Goal: Obtain resource: Download file/media

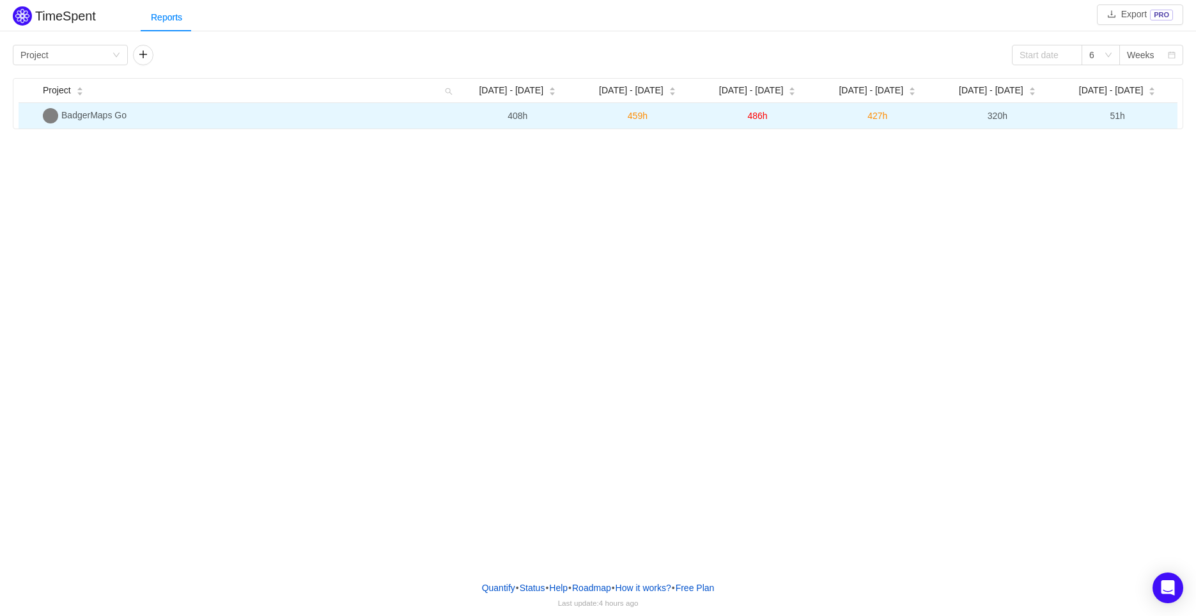
click at [103, 117] on span "BadgerMaps Go" at bounding box center [93, 115] width 65 height 10
drag, startPoint x: 124, startPoint y: 119, endPoint x: 62, endPoint y: 112, distance: 62.4
click at [62, 112] on span "BadgerMaps Go" at bounding box center [93, 115] width 65 height 10
click at [49, 124] on td "BadgerMaps Go" at bounding box center [248, 116] width 420 height 26
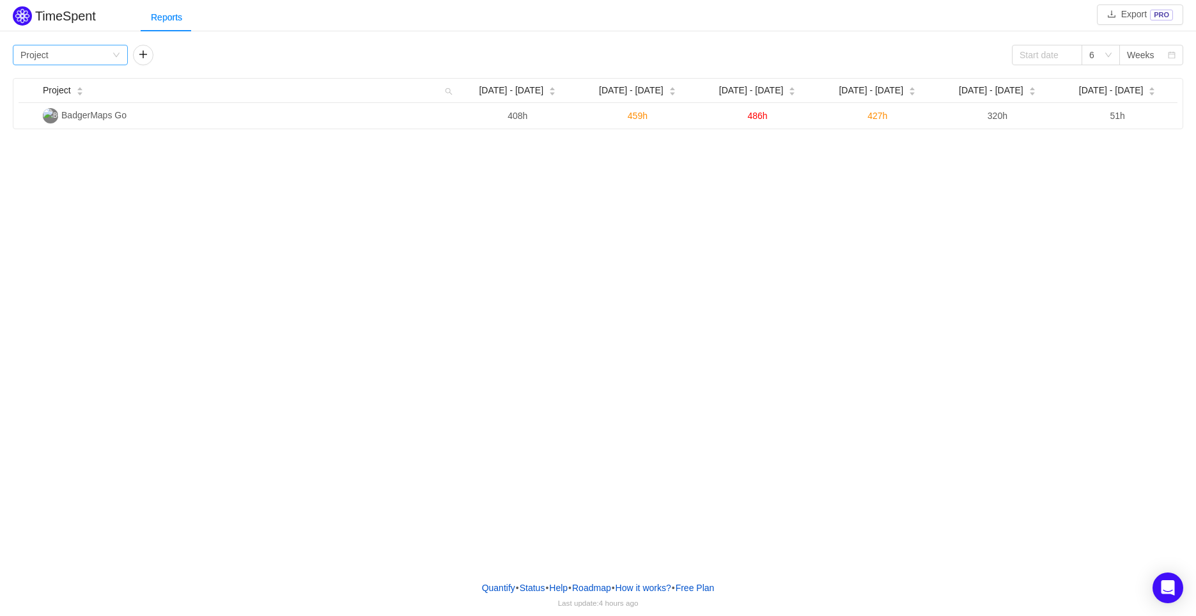
click at [90, 53] on div "Group by Project" at bounding box center [65, 54] width 91 height 19
click at [74, 52] on div "Group by Project" at bounding box center [65, 54] width 91 height 19
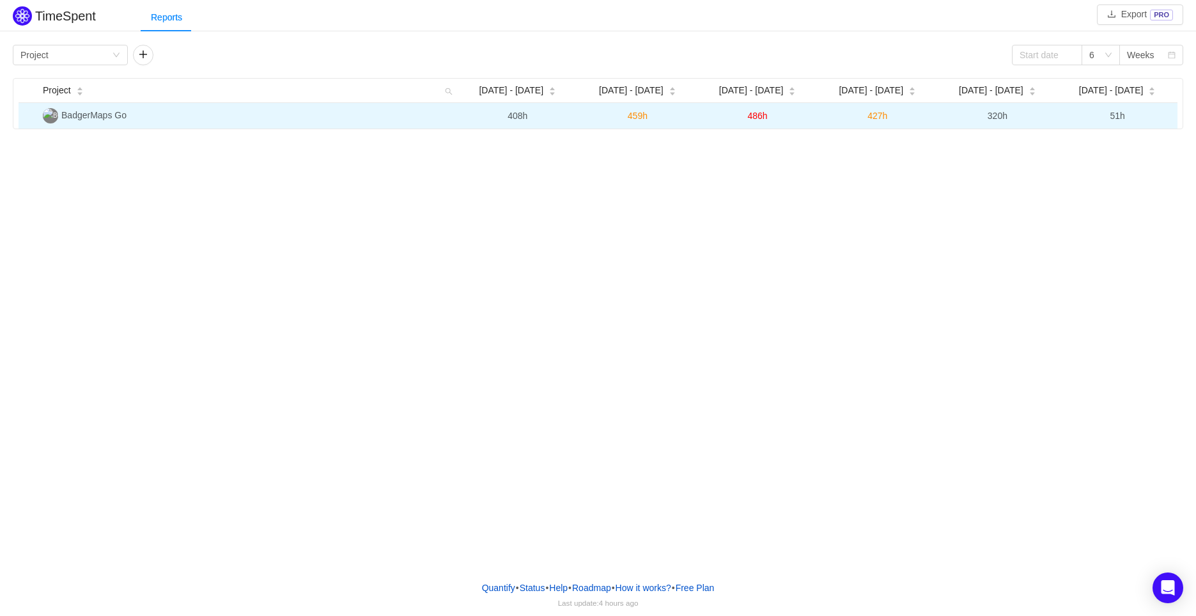
click at [113, 113] on span "BadgerMaps Go" at bounding box center [93, 115] width 65 height 10
drag, startPoint x: 125, startPoint y: 118, endPoint x: 64, endPoint y: 111, distance: 61.1
click at [64, 111] on span "BadgerMaps Go" at bounding box center [93, 115] width 65 height 10
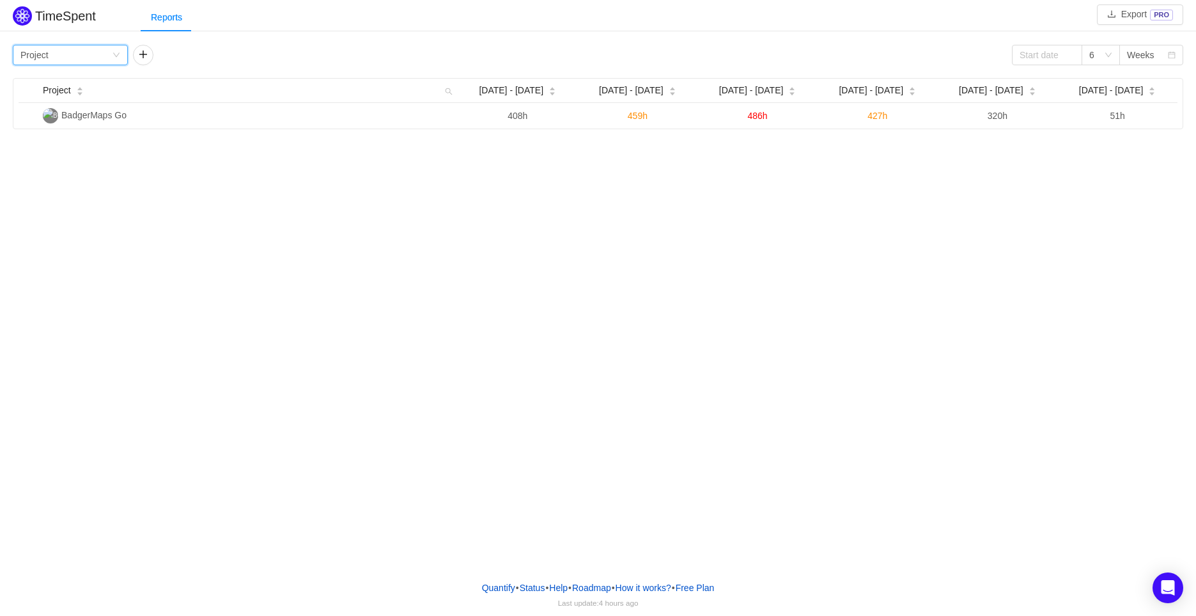
click at [94, 51] on div "Group by Project" at bounding box center [65, 54] width 91 height 19
click at [54, 145] on li "Epic" at bounding box center [70, 141] width 115 height 20
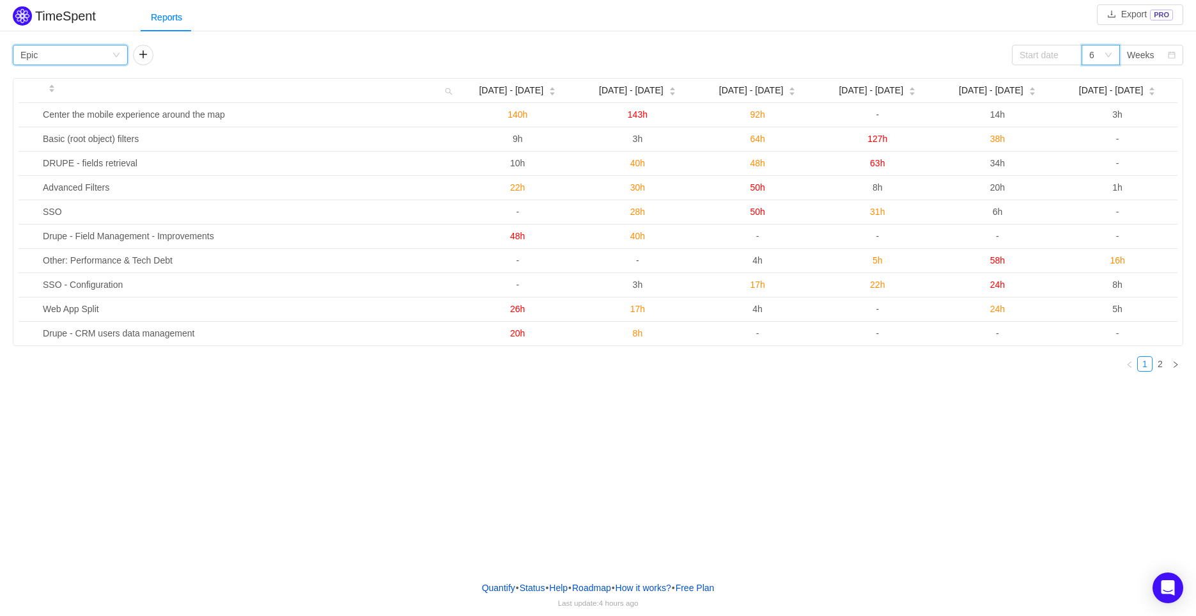
click at [1115, 54] on div "6" at bounding box center [1101, 55] width 38 height 20
drag, startPoint x: 1097, startPoint y: 143, endPoint x: 1097, endPoint y: 134, distance: 9.0
click at [1095, 143] on li "12" at bounding box center [1101, 141] width 38 height 20
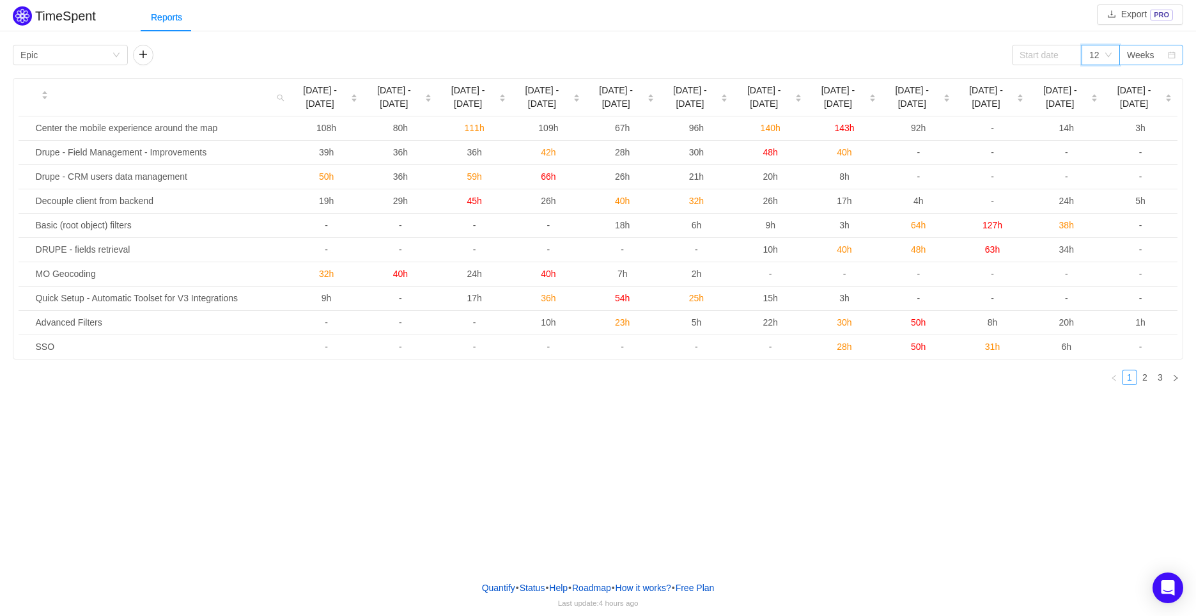
click at [1138, 59] on div "Weeks" at bounding box center [1140, 54] width 27 height 19
click at [804, 456] on div "TimeSpent Export PRO Reports Group by Epic 12 Weeks [DATE] [DATE] - [DATE] - [D…" at bounding box center [598, 285] width 1196 height 570
drag, startPoint x: 192, startPoint y: 21, endPoint x: 286, endPoint y: 8, distance: 94.2
click at [286, 8] on div "Reports" at bounding box center [669, 17] width 1056 height 29
click at [146, 54] on button "button" at bounding box center [143, 55] width 20 height 20
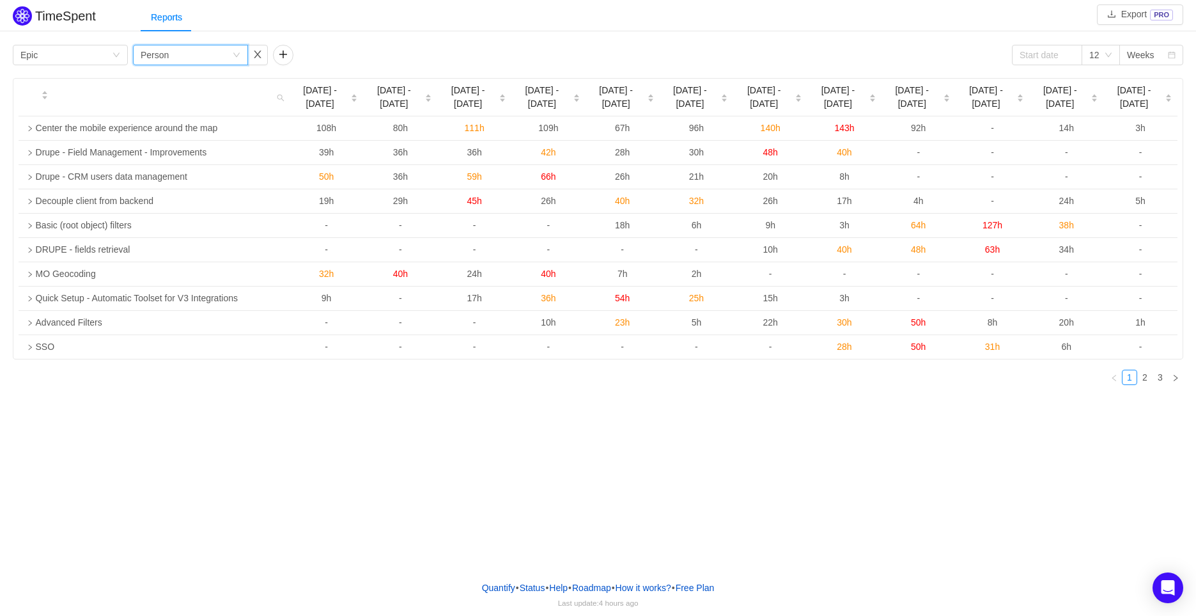
click at [179, 63] on div "Group by Person" at bounding box center [186, 54] width 91 height 19
click at [205, 120] on li "Team" at bounding box center [189, 121] width 115 height 20
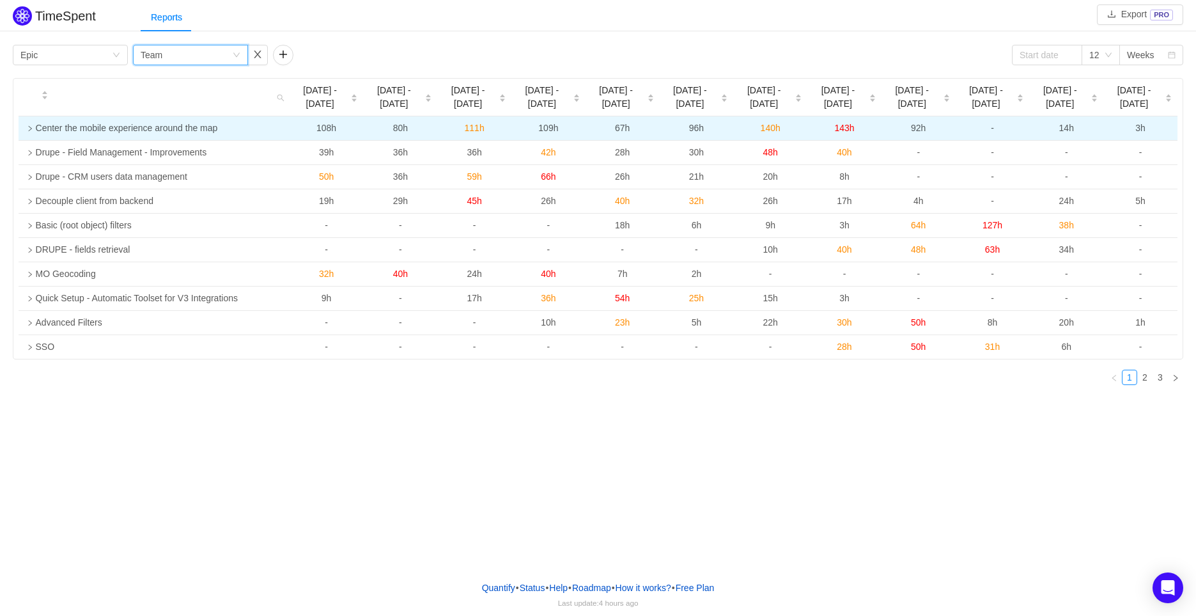
click at [31, 128] on icon "icon: right" at bounding box center [30, 128] width 6 height 6
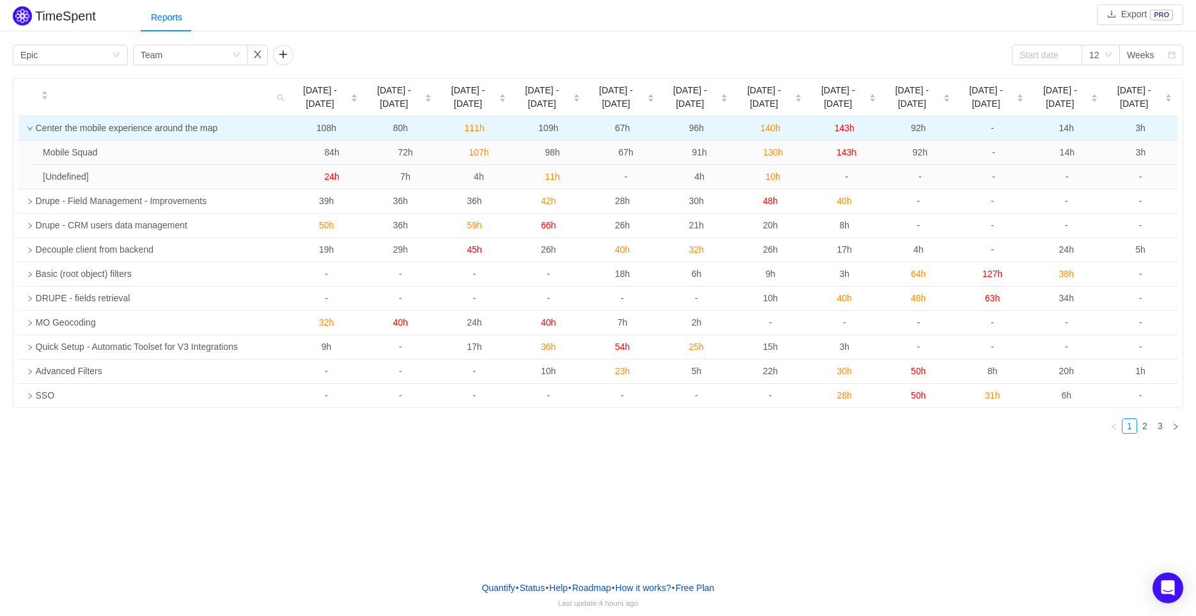
click at [31, 130] on icon "icon: down" at bounding box center [30, 128] width 6 height 6
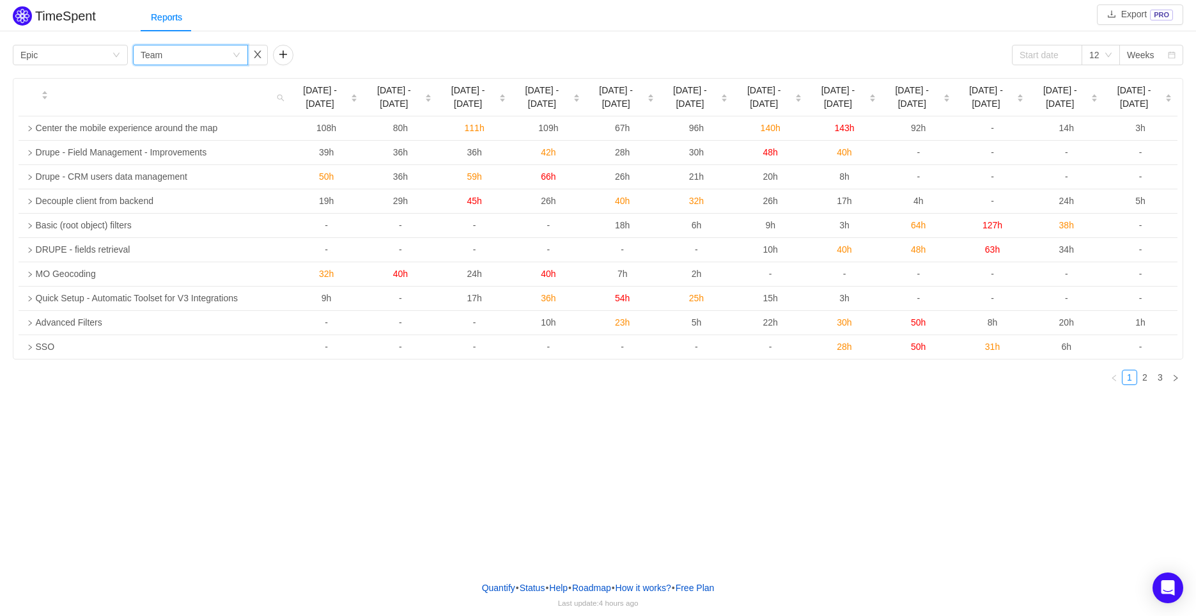
click at [213, 54] on div "Group by Team" at bounding box center [186, 54] width 91 height 19
click at [207, 157] on li "Person" at bounding box center [189, 162] width 115 height 20
click at [213, 49] on div "Group by Person" at bounding box center [186, 54] width 91 height 19
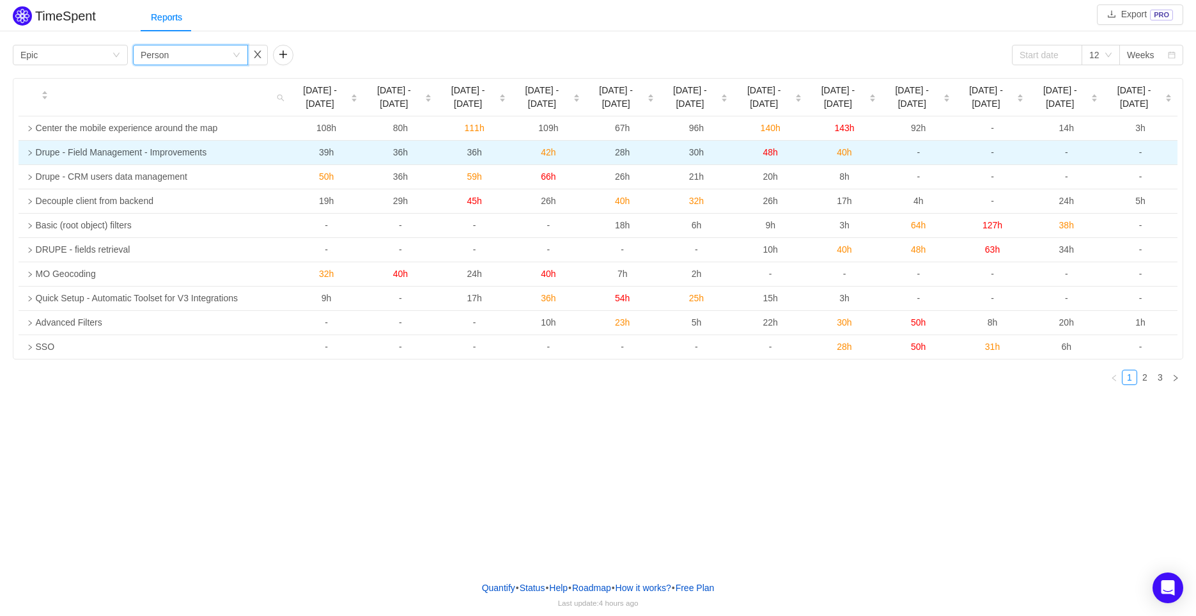
click at [27, 157] on td at bounding box center [25, 153] width 12 height 24
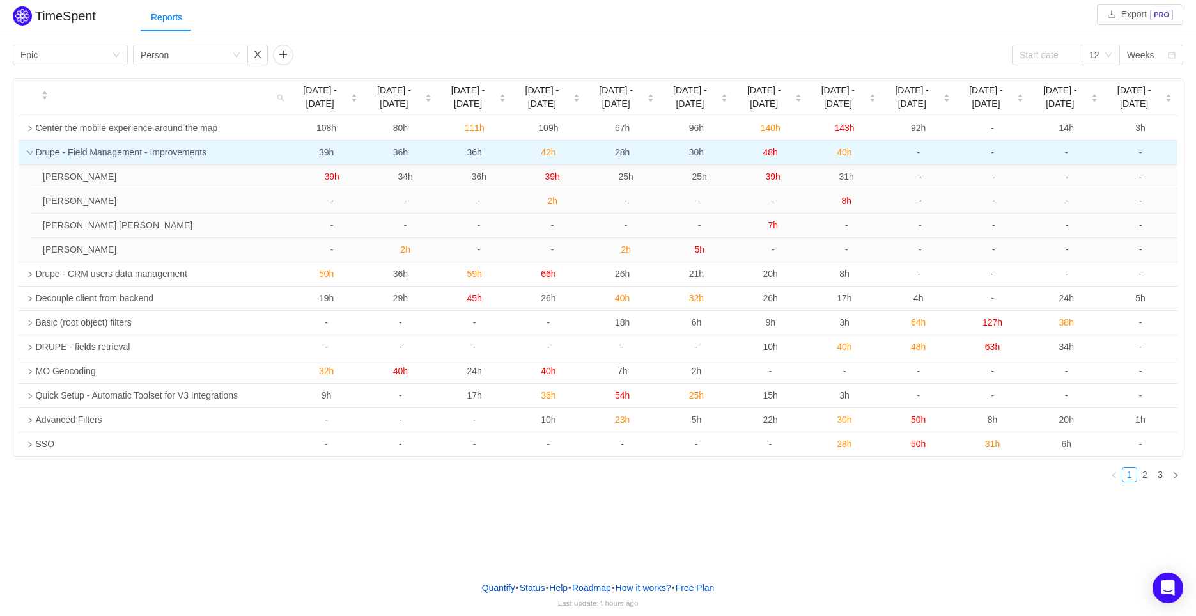
click at [27, 150] on icon "icon: down" at bounding box center [30, 153] width 6 height 6
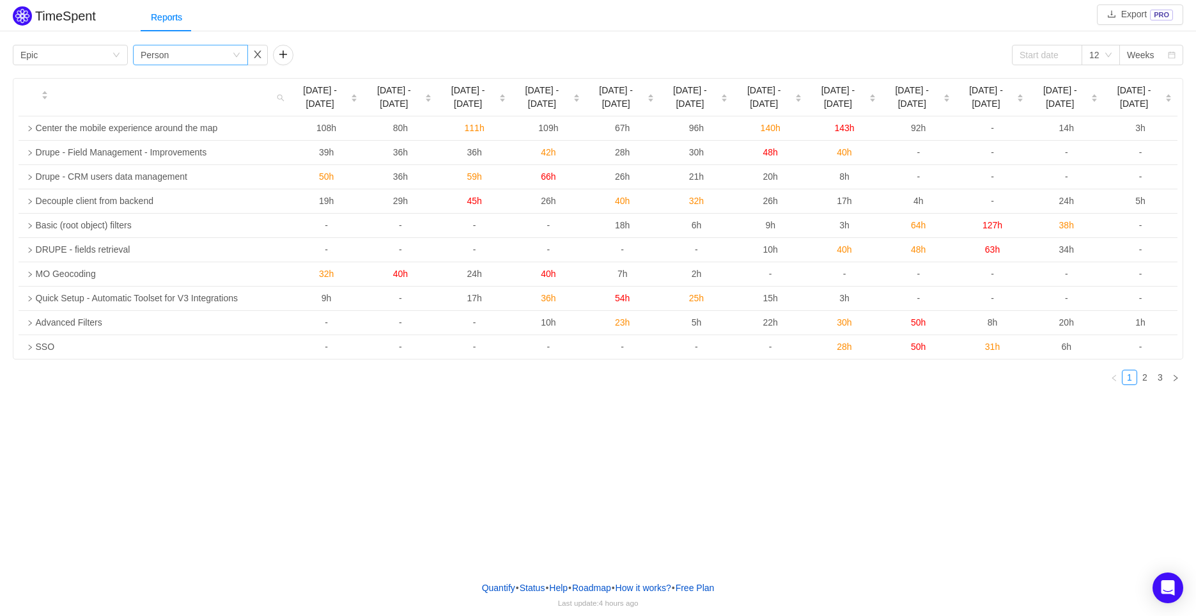
click at [239, 56] on icon "icon: down" at bounding box center [237, 55] width 8 height 8
click at [197, 118] on li "Team" at bounding box center [189, 121] width 115 height 20
click at [1153, 53] on div "Weeks" at bounding box center [1147, 54] width 40 height 19
click at [1146, 120] on li "Quarters" at bounding box center [1152, 121] width 64 height 20
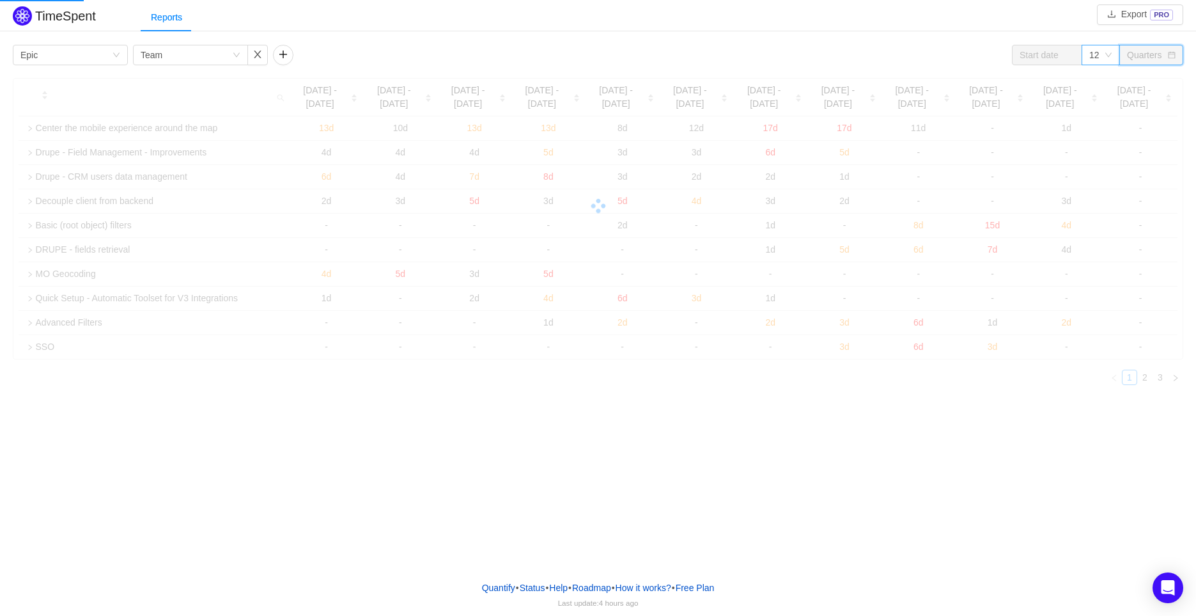
click at [1104, 54] on div "12" at bounding box center [1097, 54] width 15 height 19
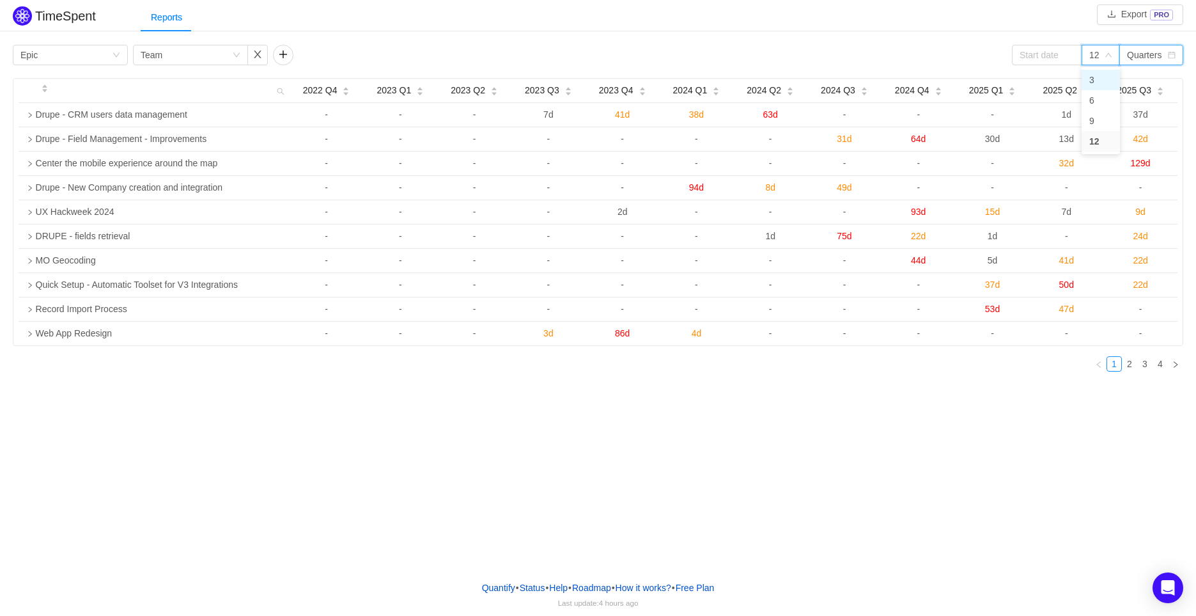
click at [808, 536] on div "TimeSpent Export PRO Reports Group by Epic Group by Team 12 Quarters 2022 Q4 20…" at bounding box center [598, 285] width 1196 height 570
click at [1092, 52] on div "12" at bounding box center [1095, 54] width 10 height 19
click at [1108, 95] on li "6" at bounding box center [1101, 100] width 38 height 20
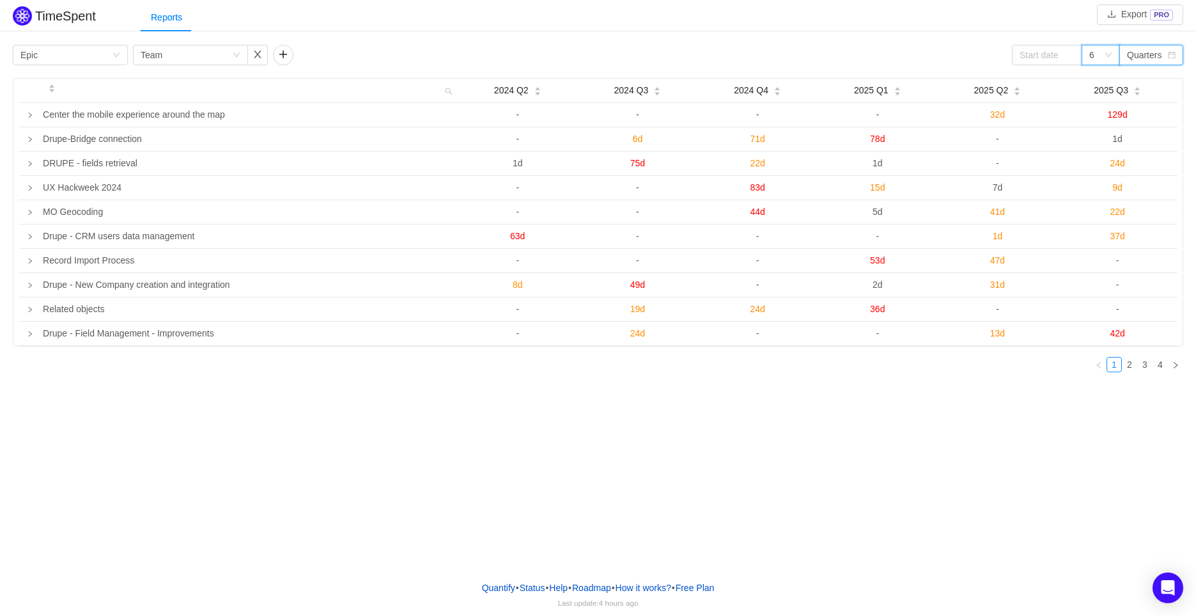
click at [1091, 54] on div "6" at bounding box center [1092, 54] width 5 height 19
click at [1106, 79] on li "3" at bounding box center [1101, 80] width 38 height 20
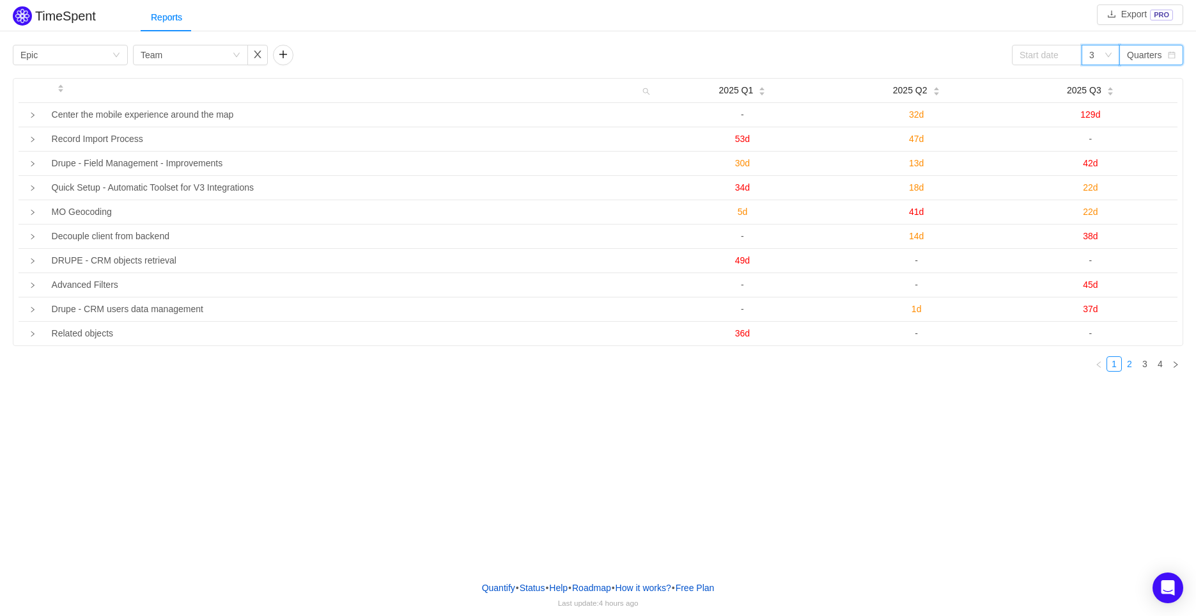
click at [1130, 362] on link "2" at bounding box center [1130, 364] width 14 height 14
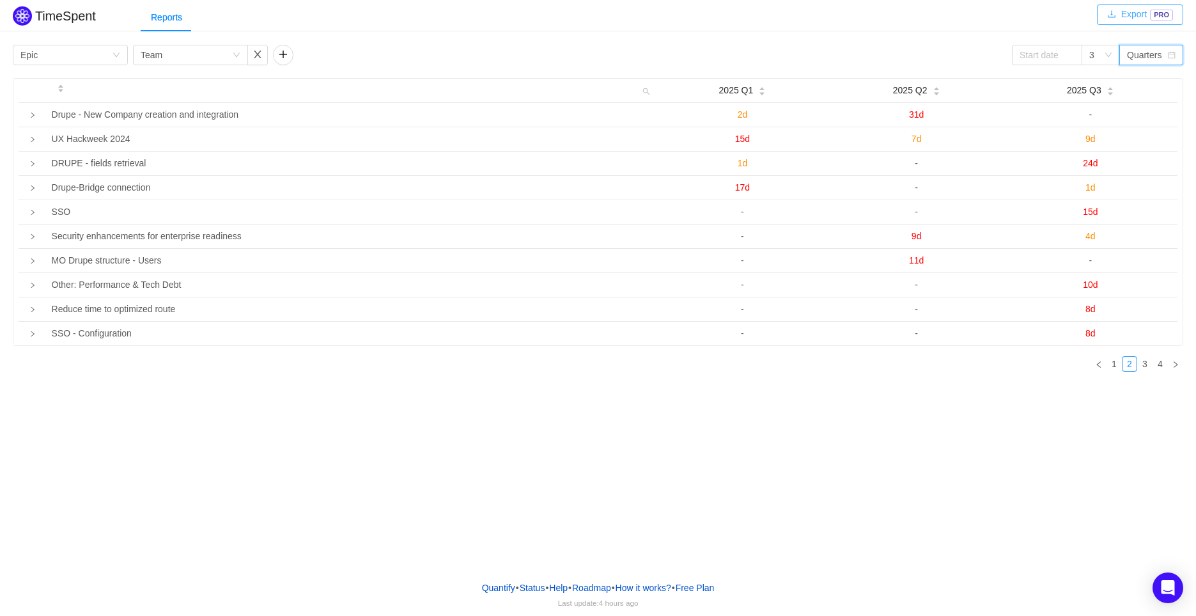
click at [1138, 11] on button "Export PRO" at bounding box center [1140, 14] width 86 height 20
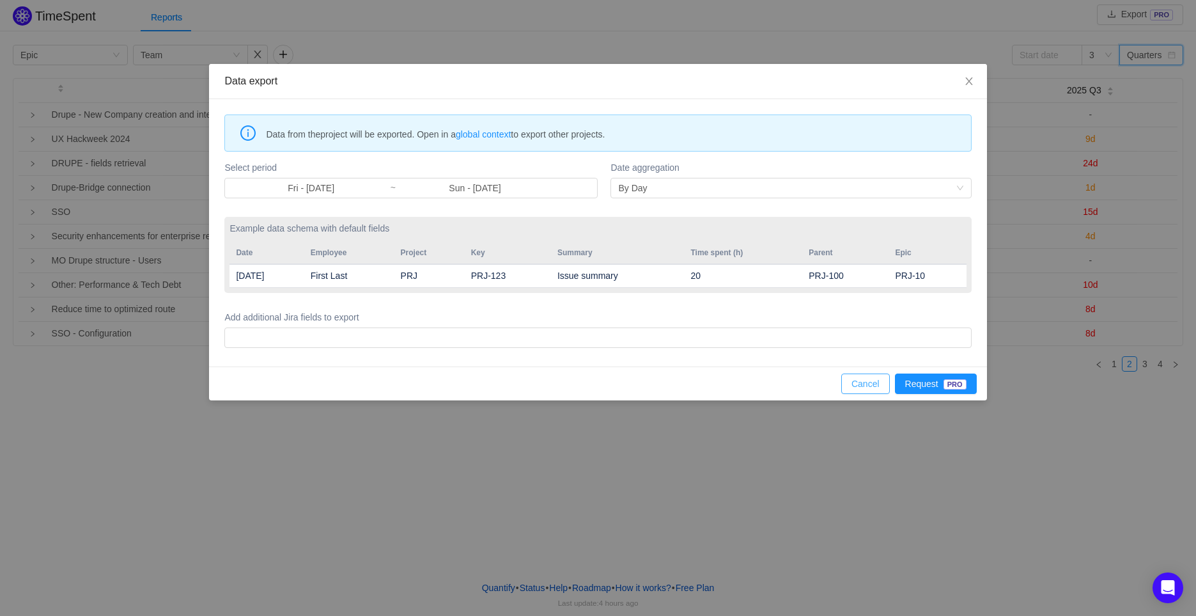
click at [870, 377] on button "Cancel" at bounding box center [865, 383] width 49 height 20
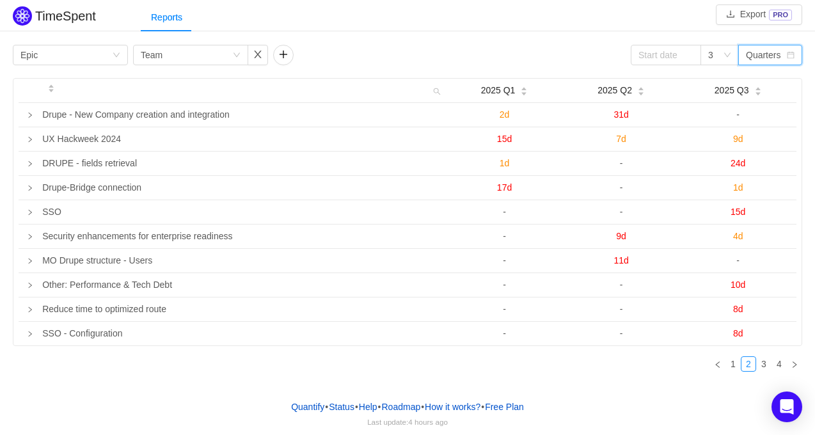
click at [760, 54] on div "Quarters" at bounding box center [763, 54] width 35 height 19
click at [160, 49] on div "Team" at bounding box center [152, 54] width 22 height 19
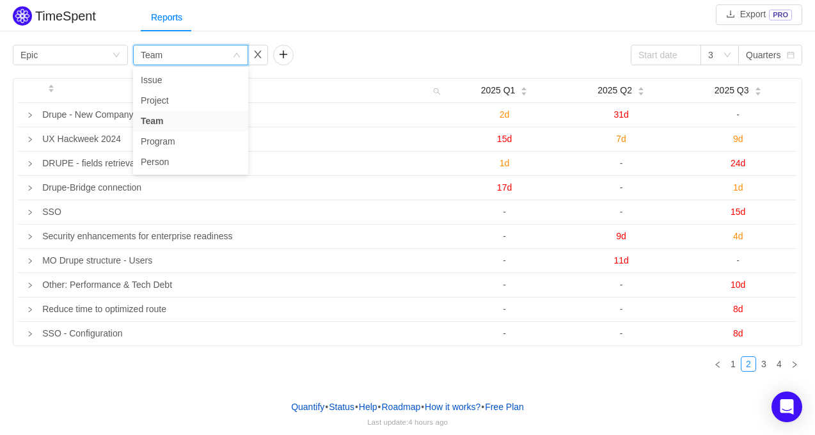
click at [350, 45] on div "Group by Epic Group by Team 3 Quarters" at bounding box center [407, 55] width 789 height 20
